Goal: Information Seeking & Learning: Learn about a topic

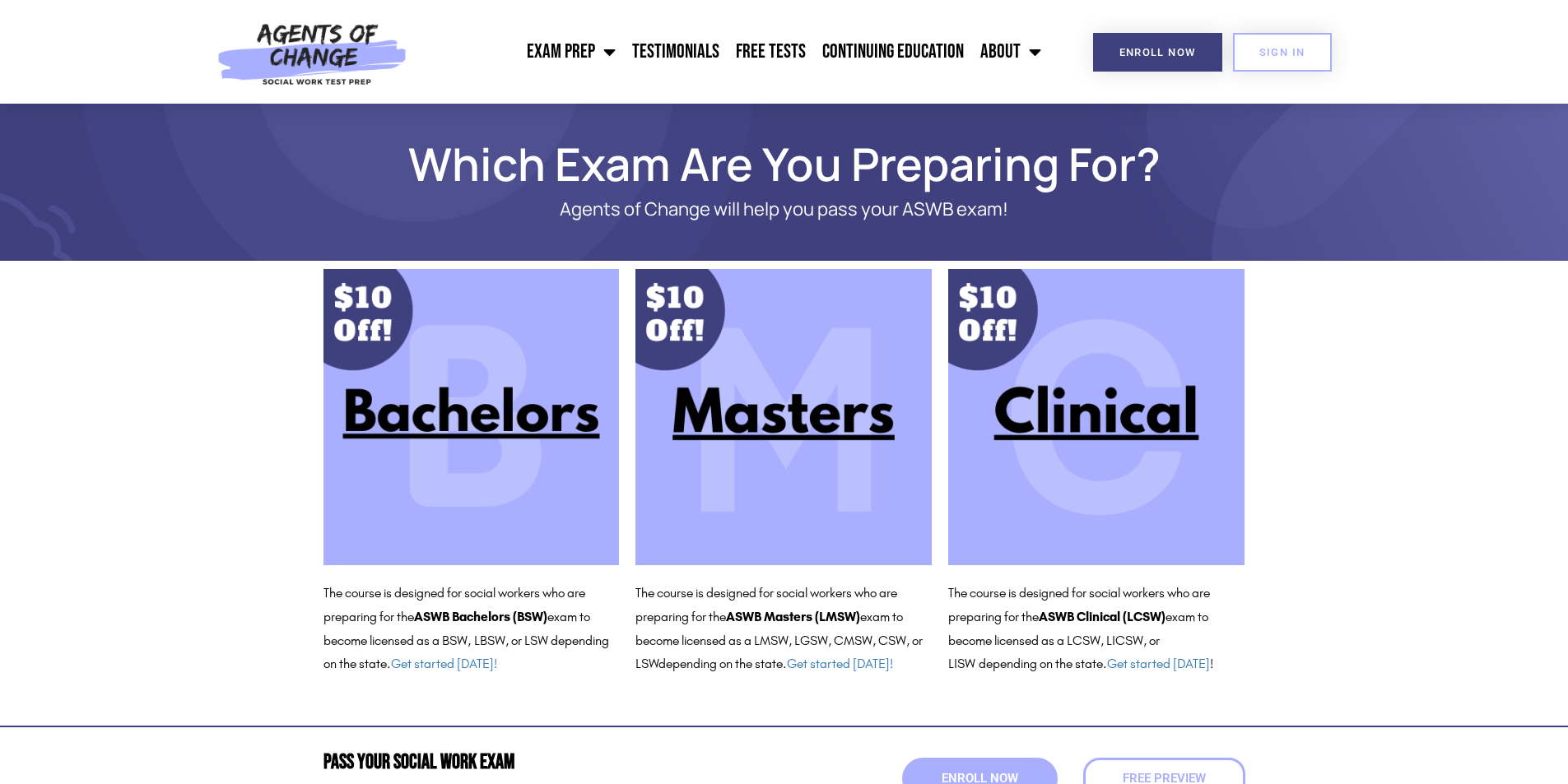
click at [1119, 391] on img at bounding box center [1096, 417] width 296 height 296
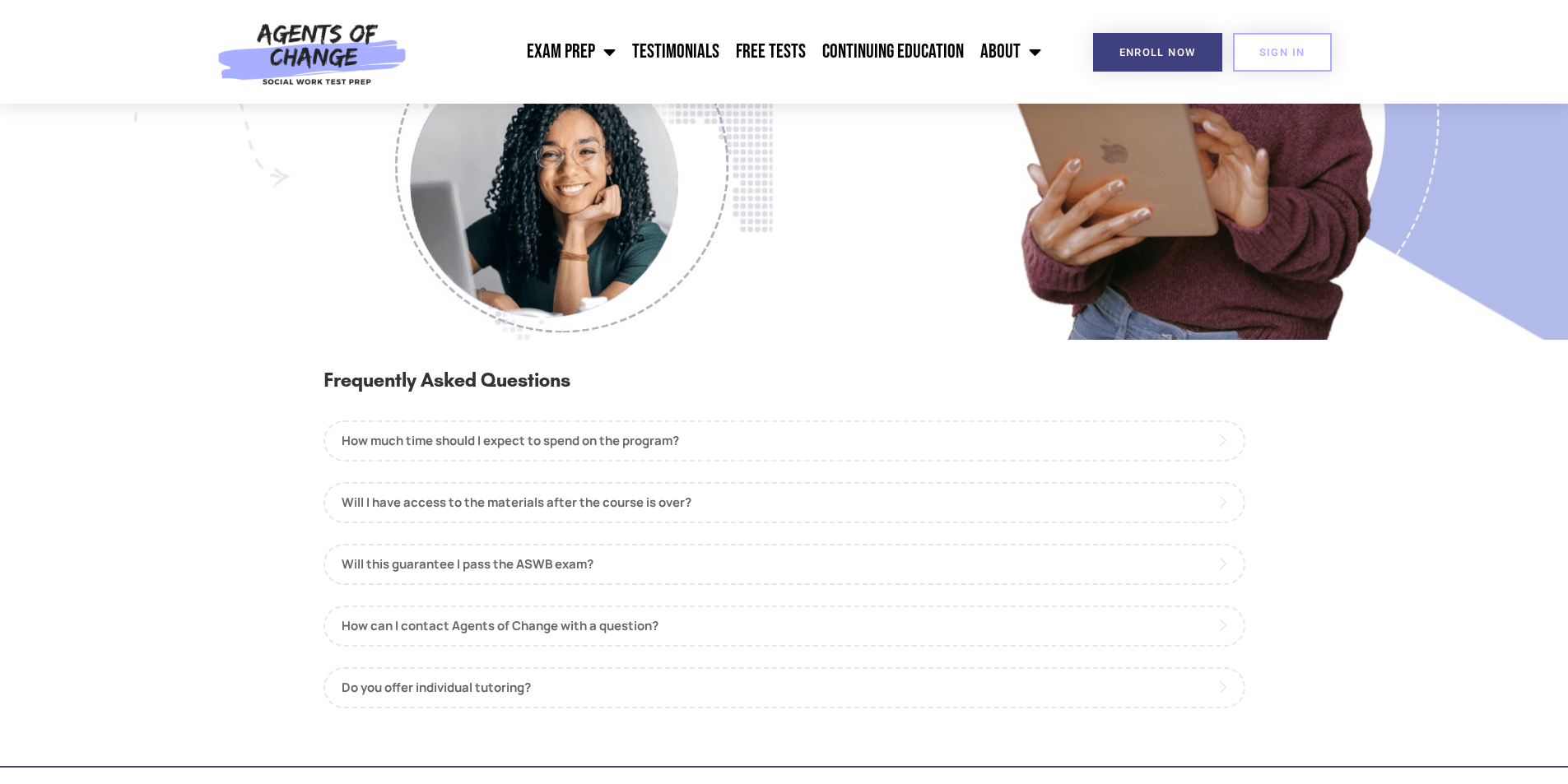
scroll to position [1481, 0]
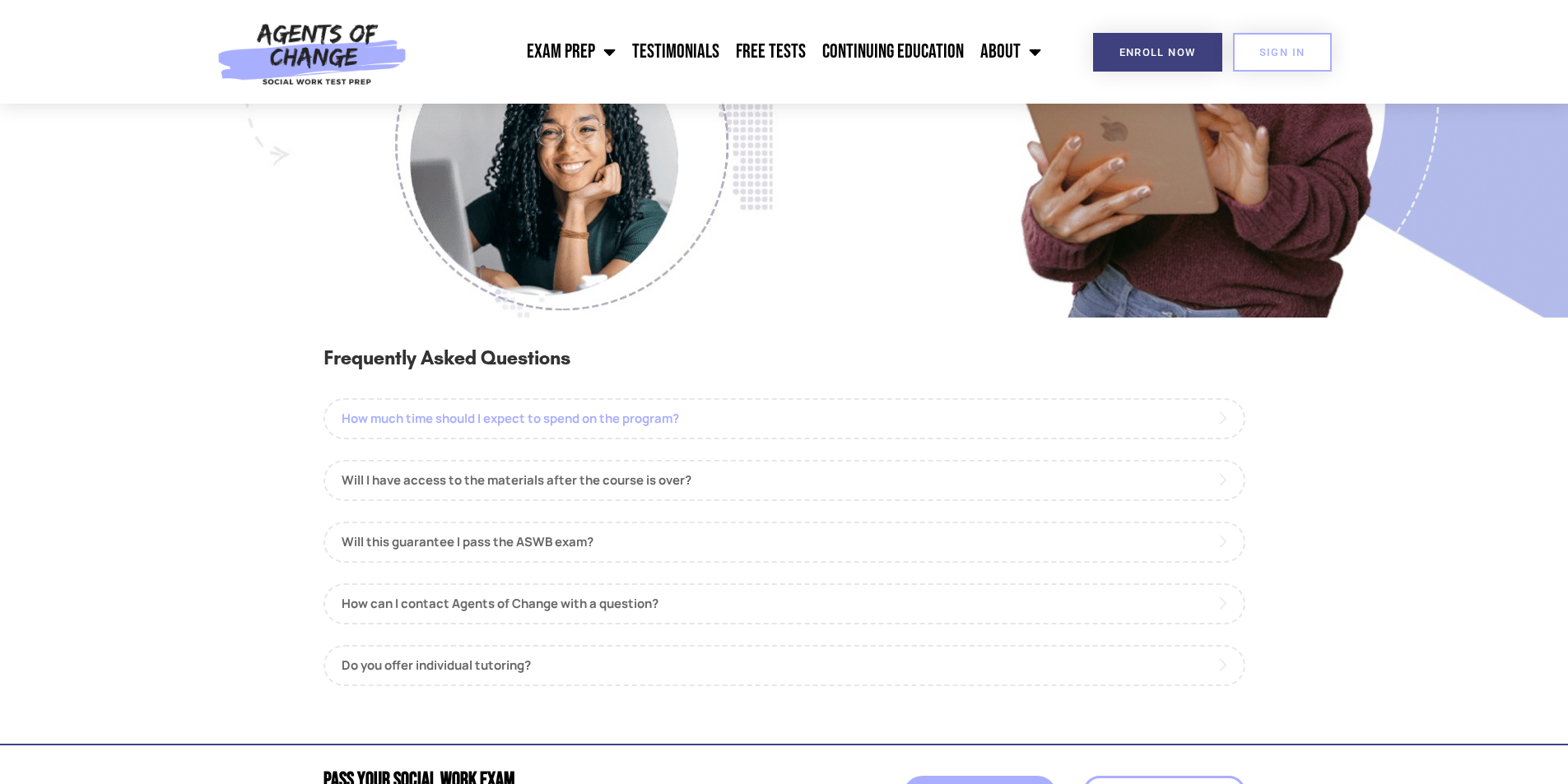
click at [576, 426] on link "How much time should I expect to spend on the program?" at bounding box center [784, 419] width 922 height 41
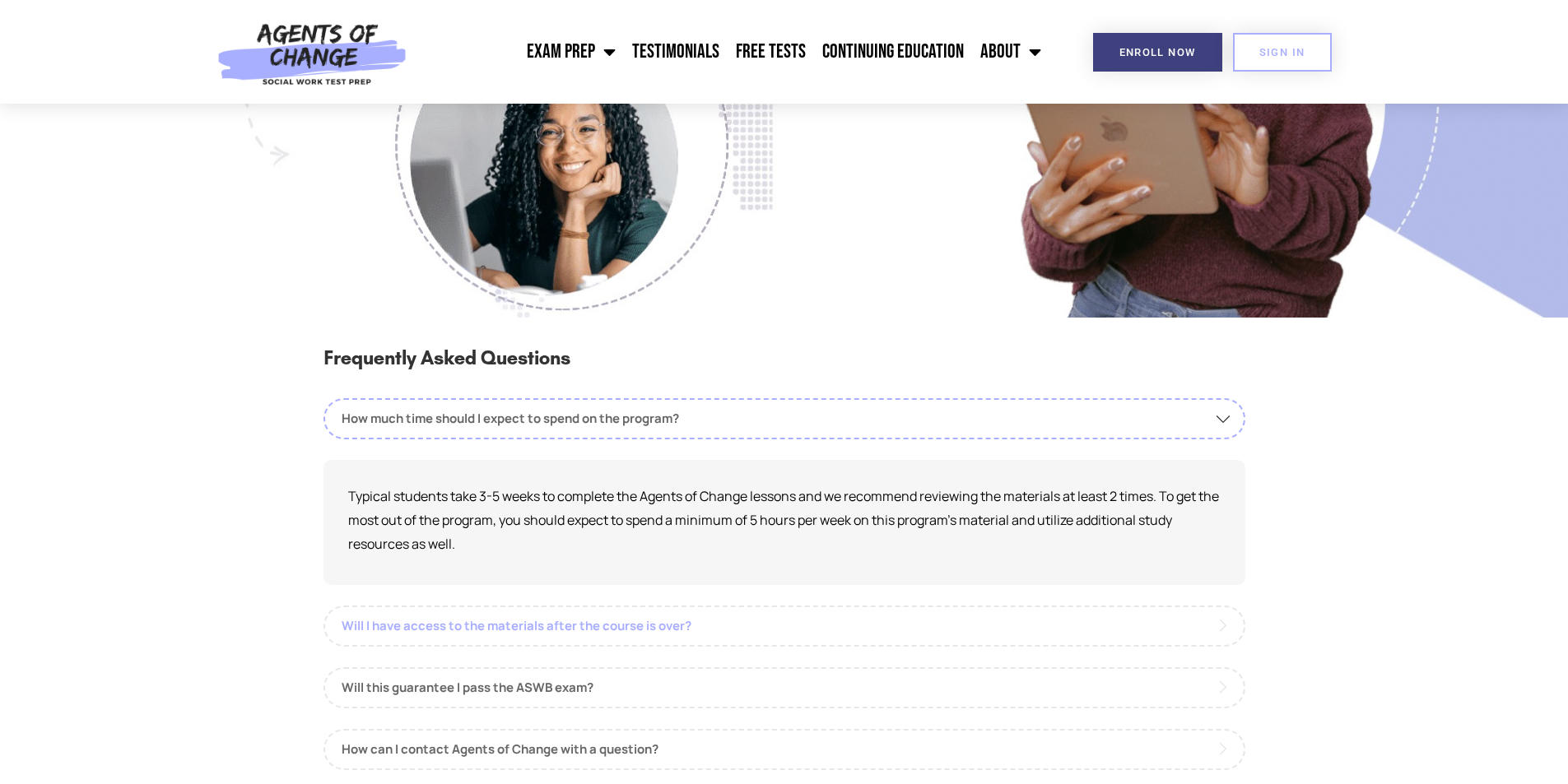
click at [518, 634] on link "Will I have access to the materials after the course is over?" at bounding box center [784, 626] width 922 height 41
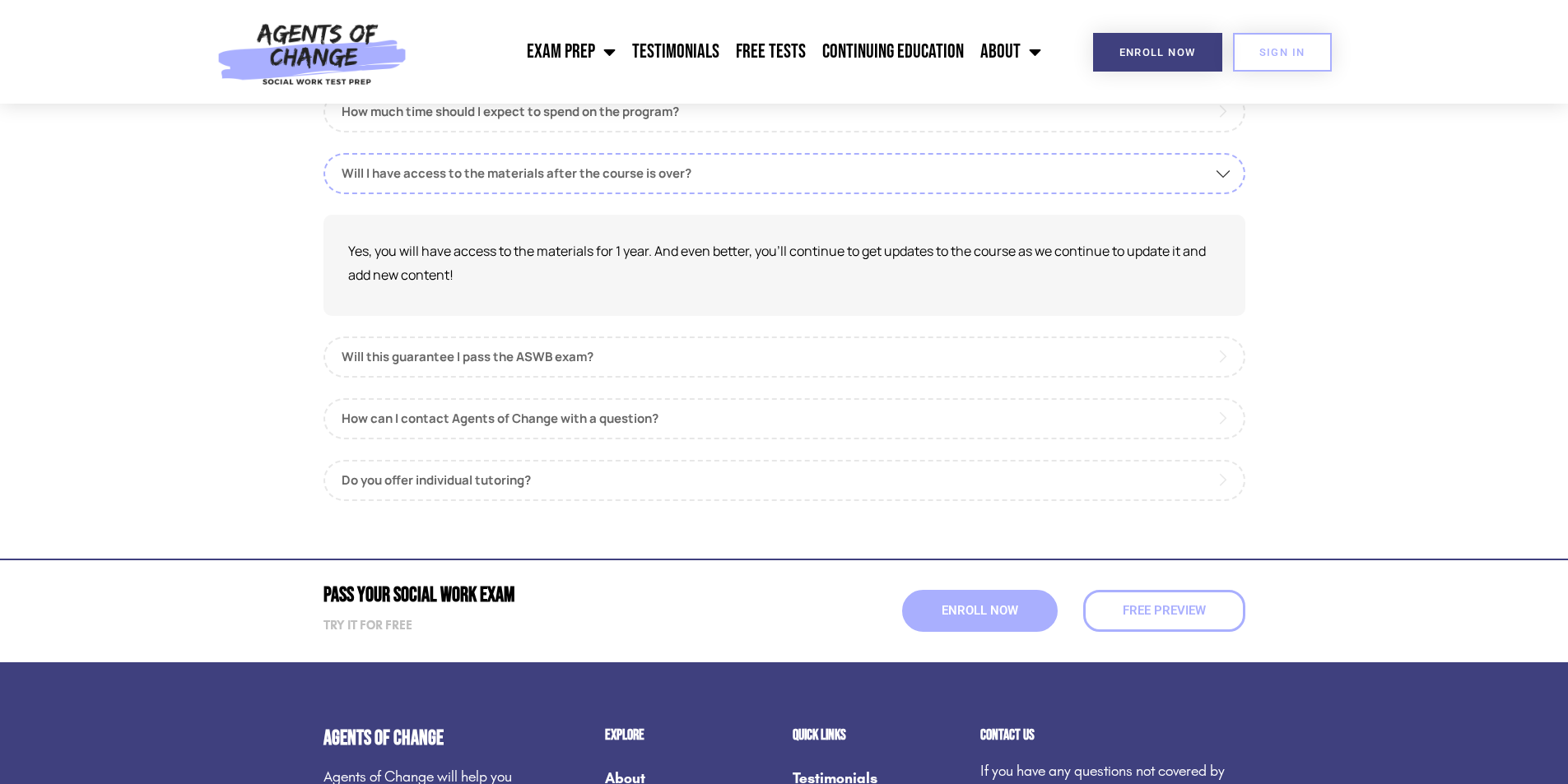
scroll to position [1810, 0]
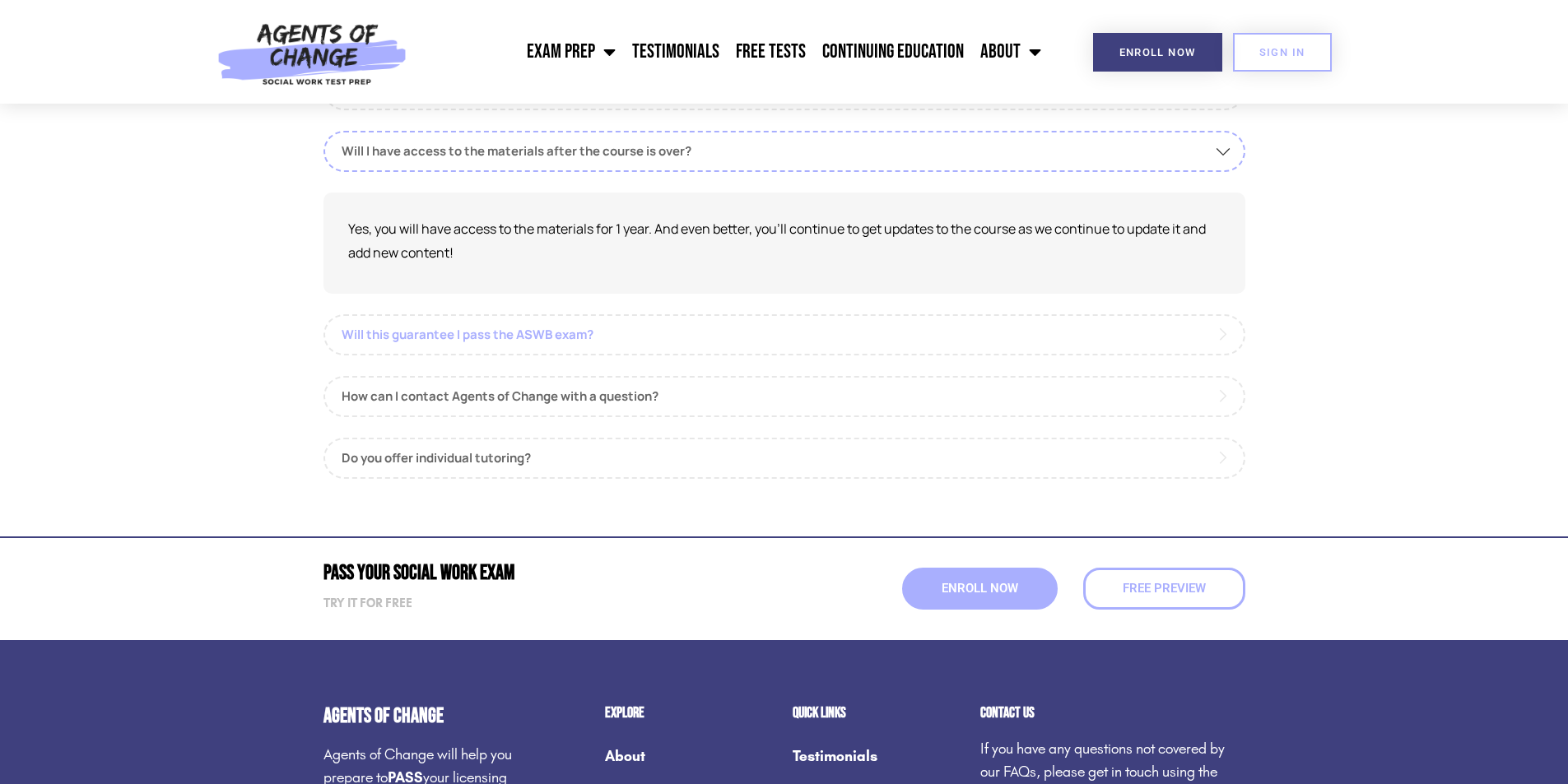
click at [510, 339] on link "Will this guarantee I pass the ASWB exam?" at bounding box center [784, 335] width 922 height 41
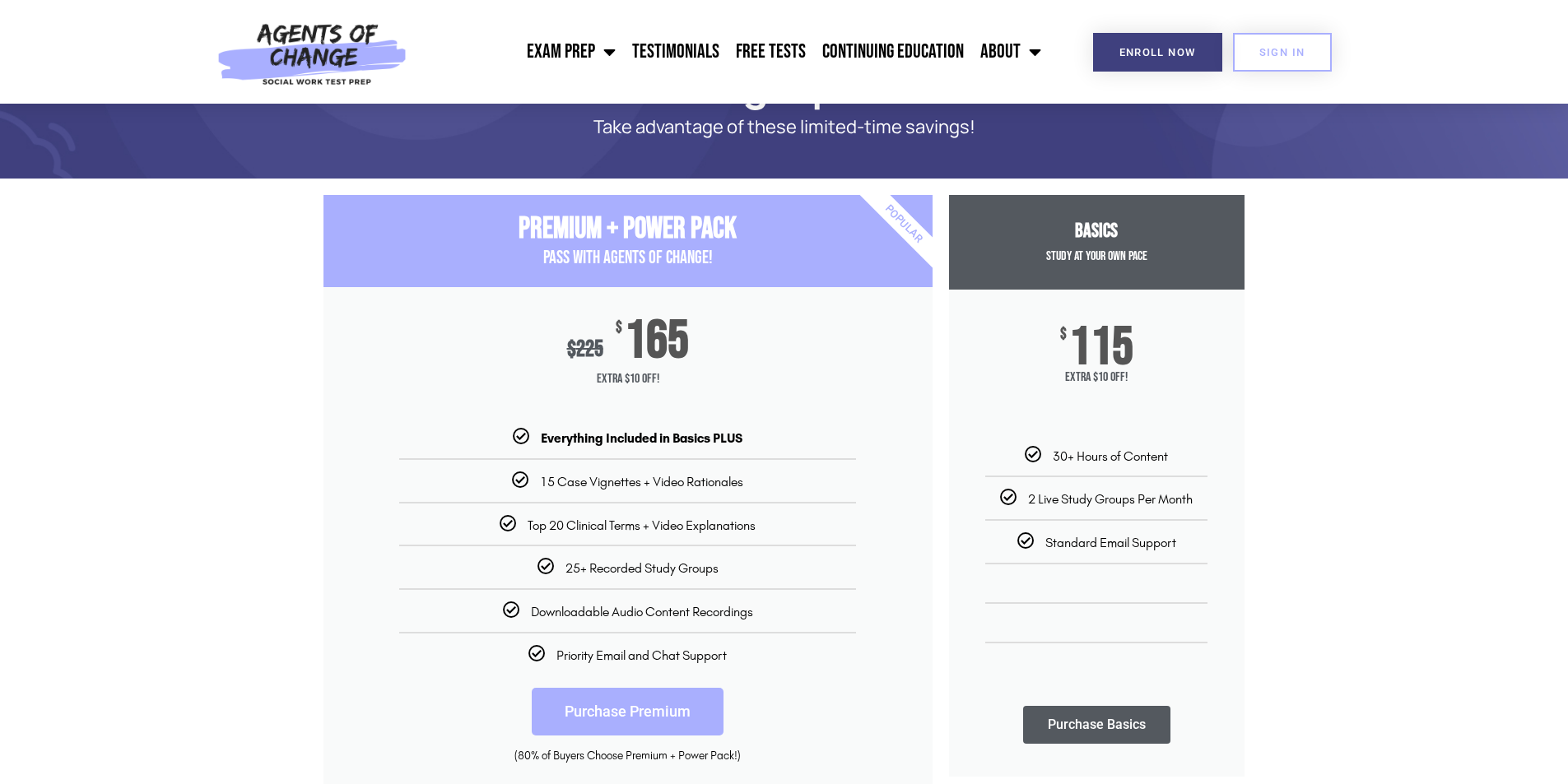
scroll to position [0, 0]
